Goal: Task Accomplishment & Management: Manage account settings

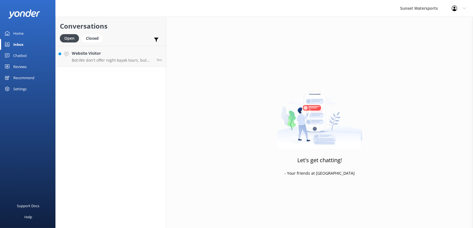
click at [464, 6] on div "Profile Settings Logout" at bounding box center [459, 8] width 28 height 17
click at [441, 36] on link "Logout" at bounding box center [445, 37] width 55 height 14
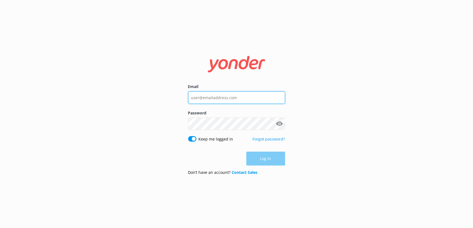
type input "[EMAIL_ADDRESS][DOMAIN_NAME]"
